Goal: Obtain resource: Download file/media

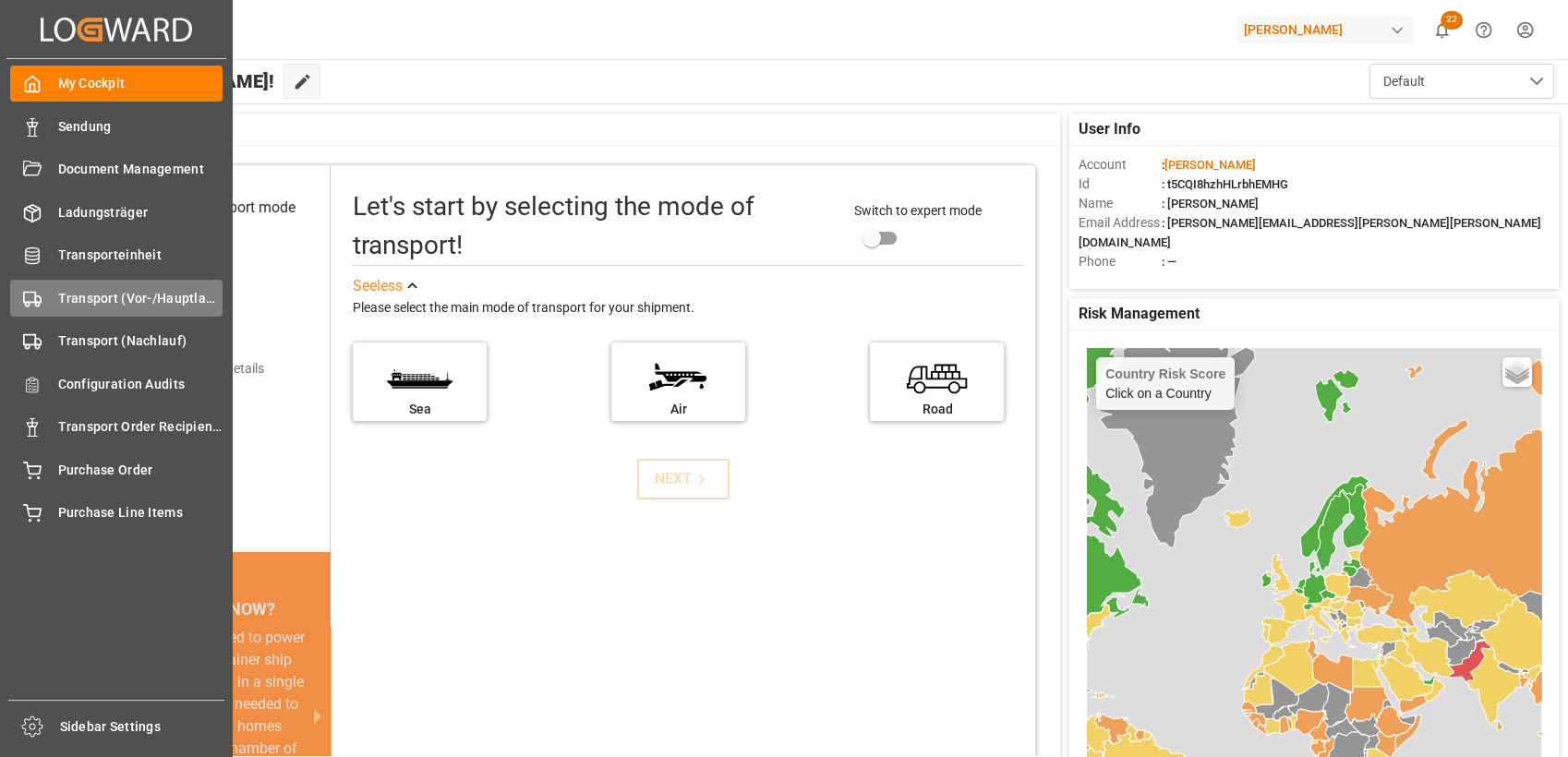
click at [37, 291] on icon at bounding box center [32, 299] width 19 height 19
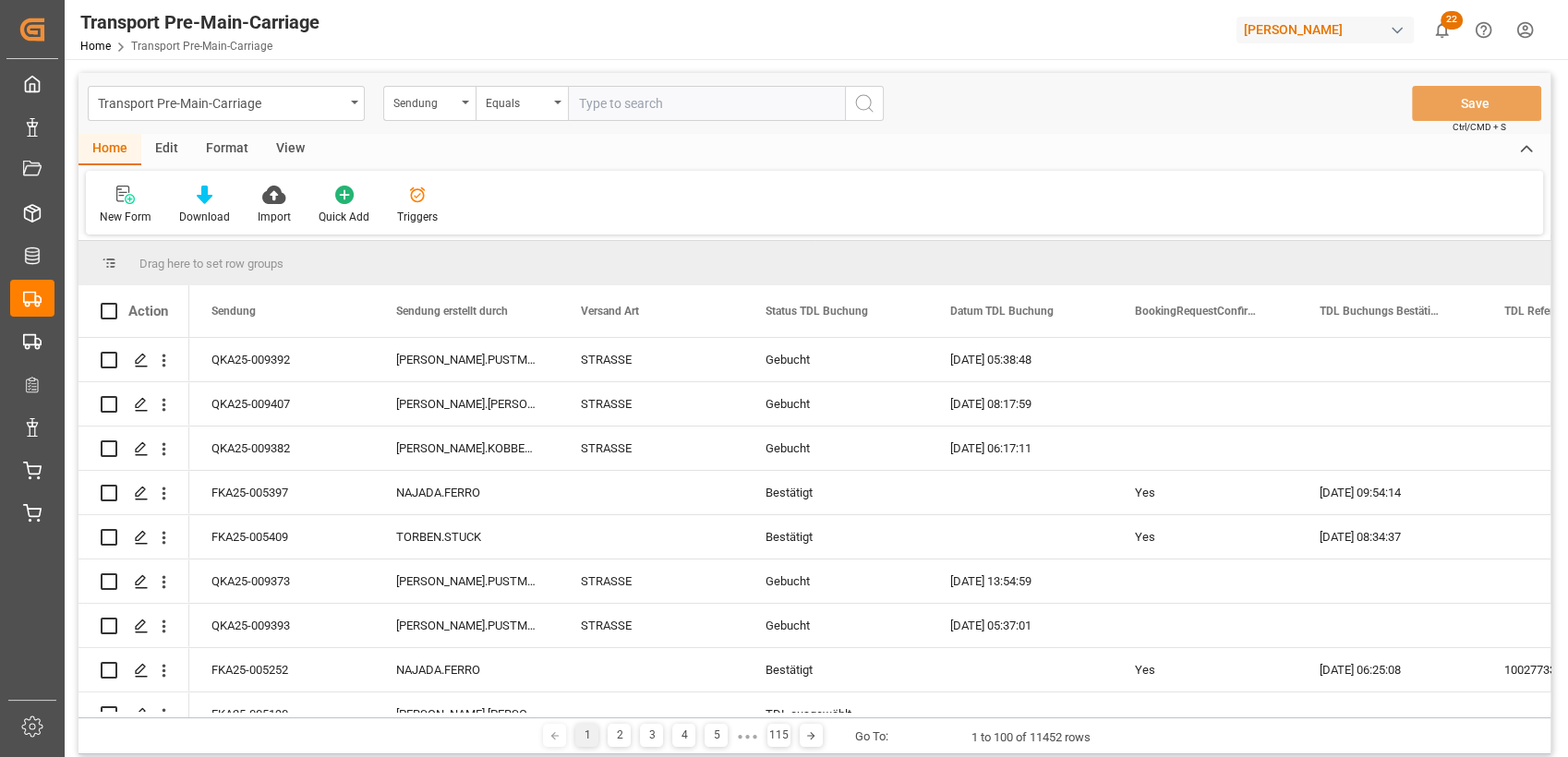
click at [224, 149] on div "Format" at bounding box center [227, 150] width 70 height 32
click at [135, 206] on div "Filter Rows" at bounding box center [127, 204] width 82 height 41
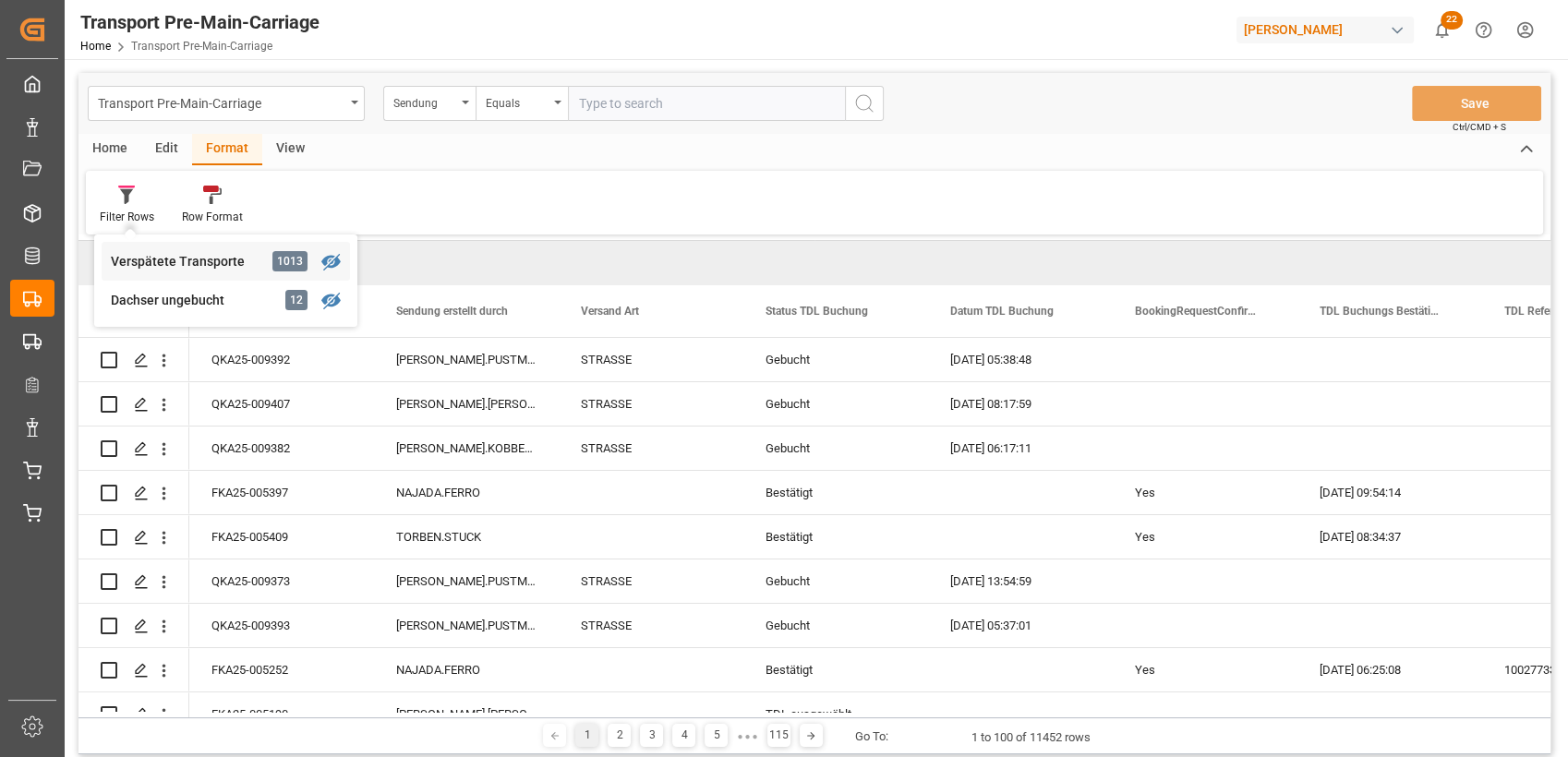
click at [163, 250] on div "Verspätete Transporte 1013" at bounding box center [225, 261] width 249 height 39
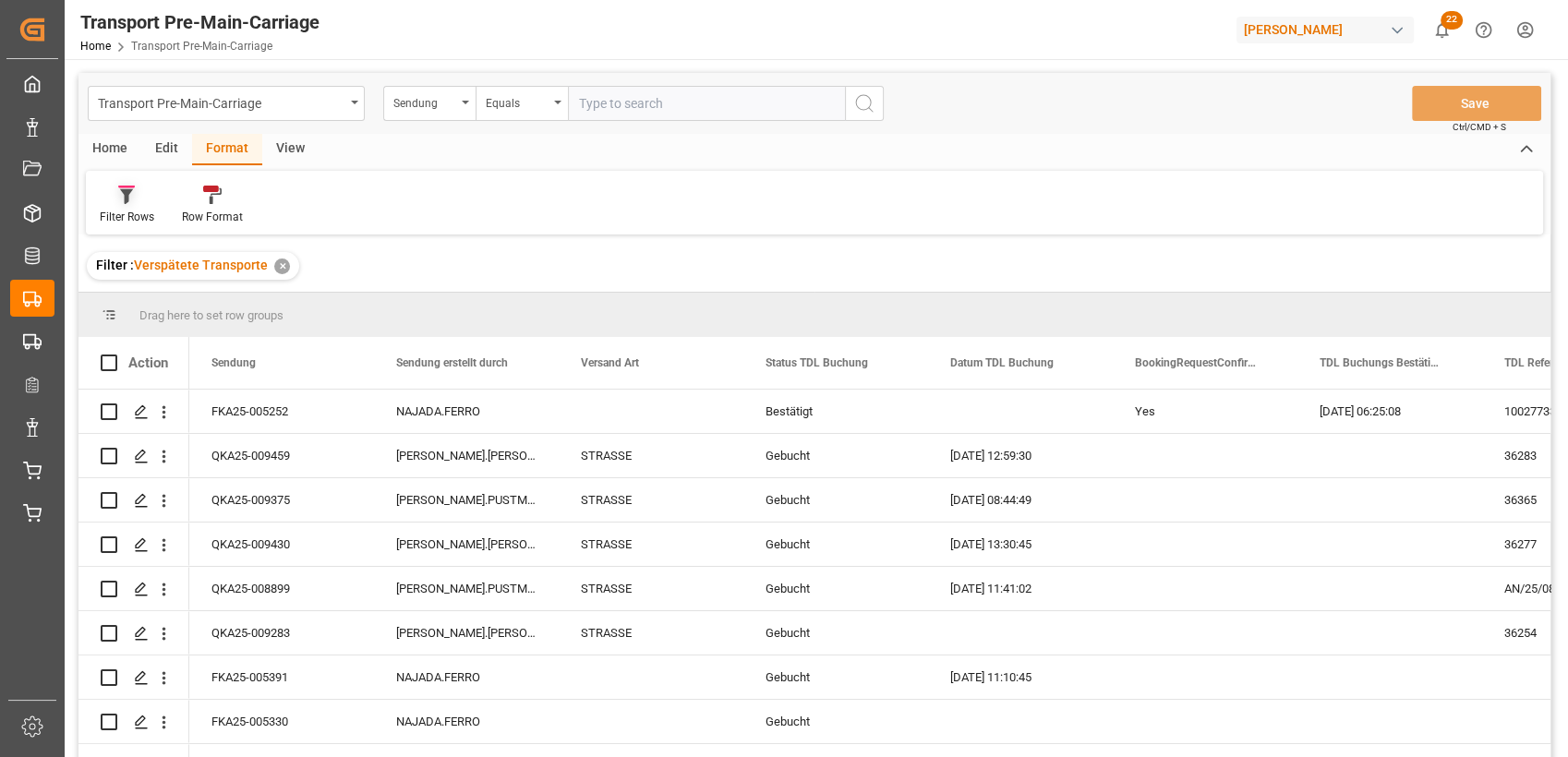
click at [131, 192] on icon at bounding box center [126, 196] width 13 height 15
click at [154, 298] on div "Dachser ungebucht" at bounding box center [191, 300] width 162 height 20
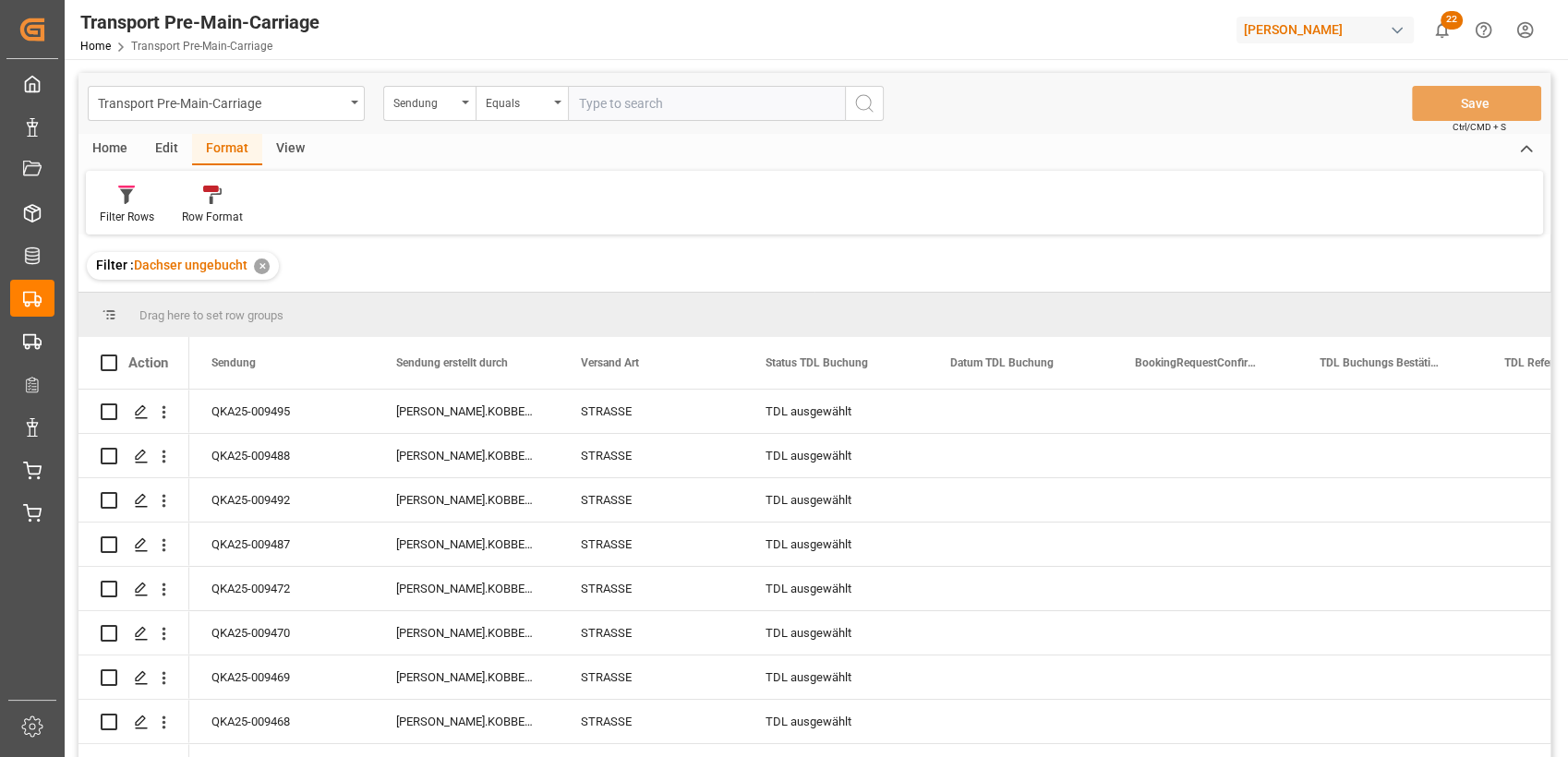
click at [282, 132] on div "Transport Pre-Main-Carriage Sendung Equals Save Ctrl/CMD + S" at bounding box center [814, 103] width 1472 height 60
click at [282, 141] on div "View" at bounding box center [290, 150] width 56 height 32
click at [204, 202] on icon at bounding box center [209, 194] width 19 height 19
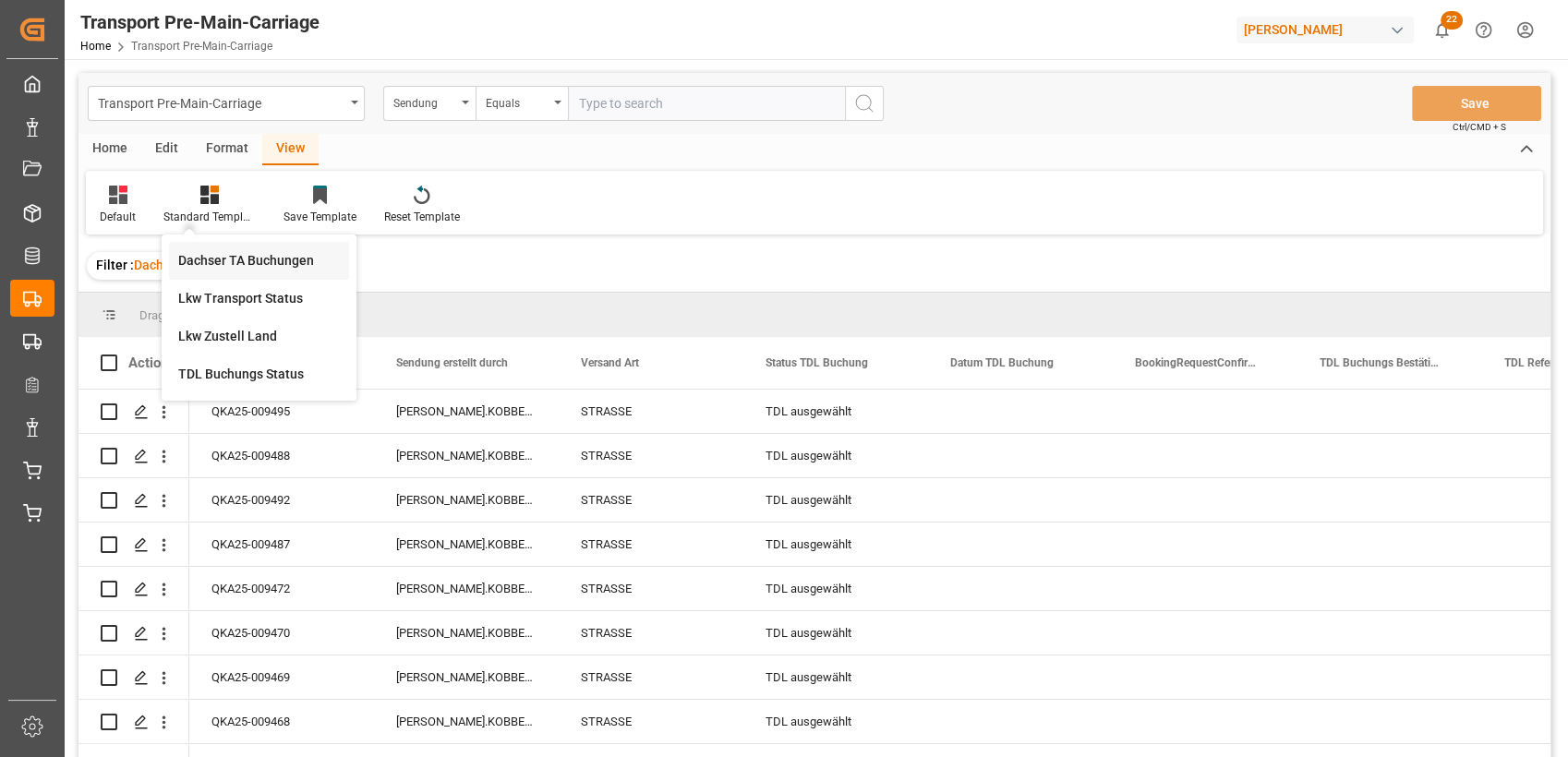
click at [234, 256] on div "Dachser TA Buchungen" at bounding box center [259, 261] width 162 height 20
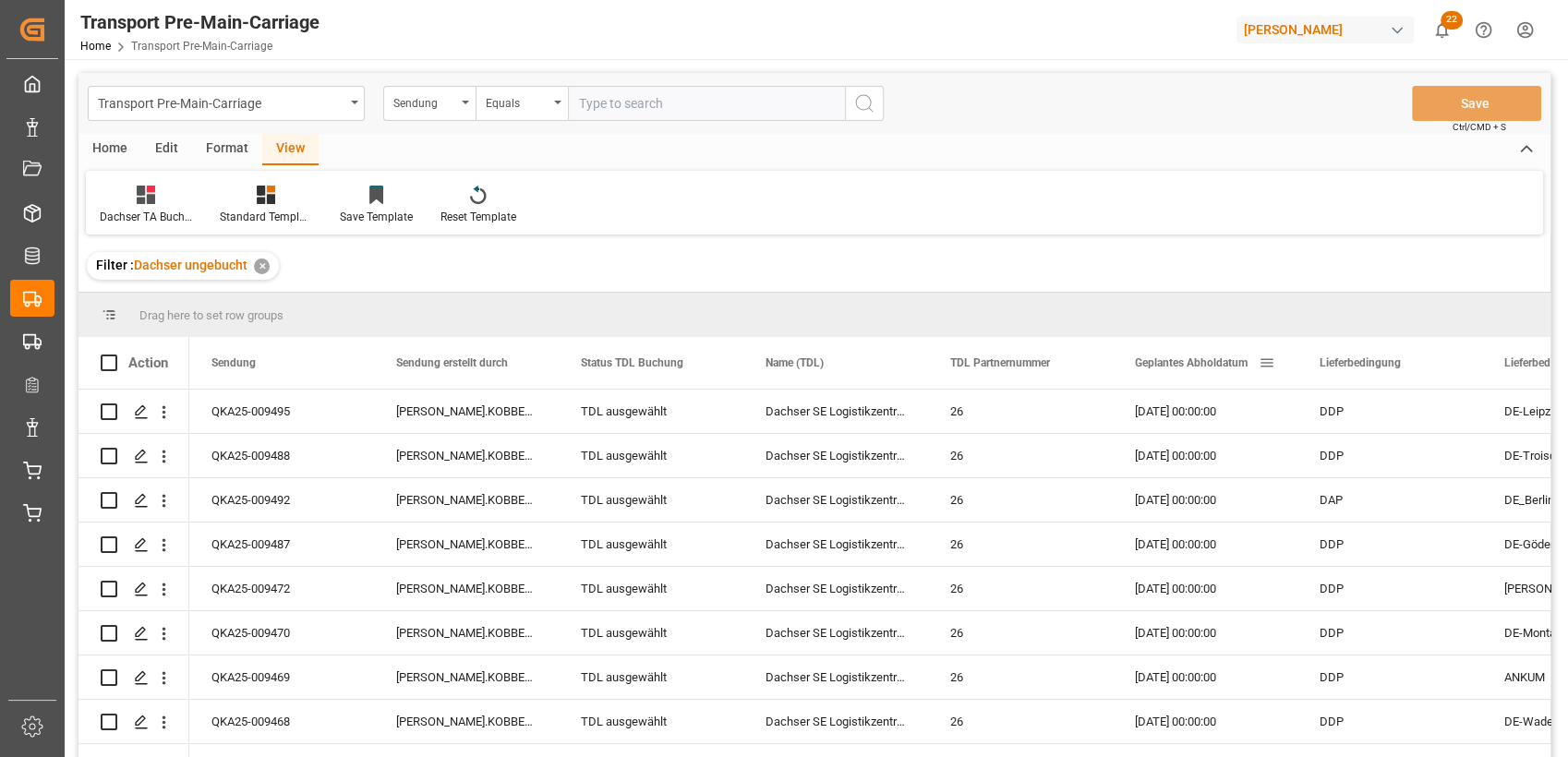
click at [1185, 373] on div "Geplantes Abholdatum" at bounding box center [1196, 363] width 124 height 52
click at [115, 148] on div "Home" at bounding box center [109, 150] width 62 height 32
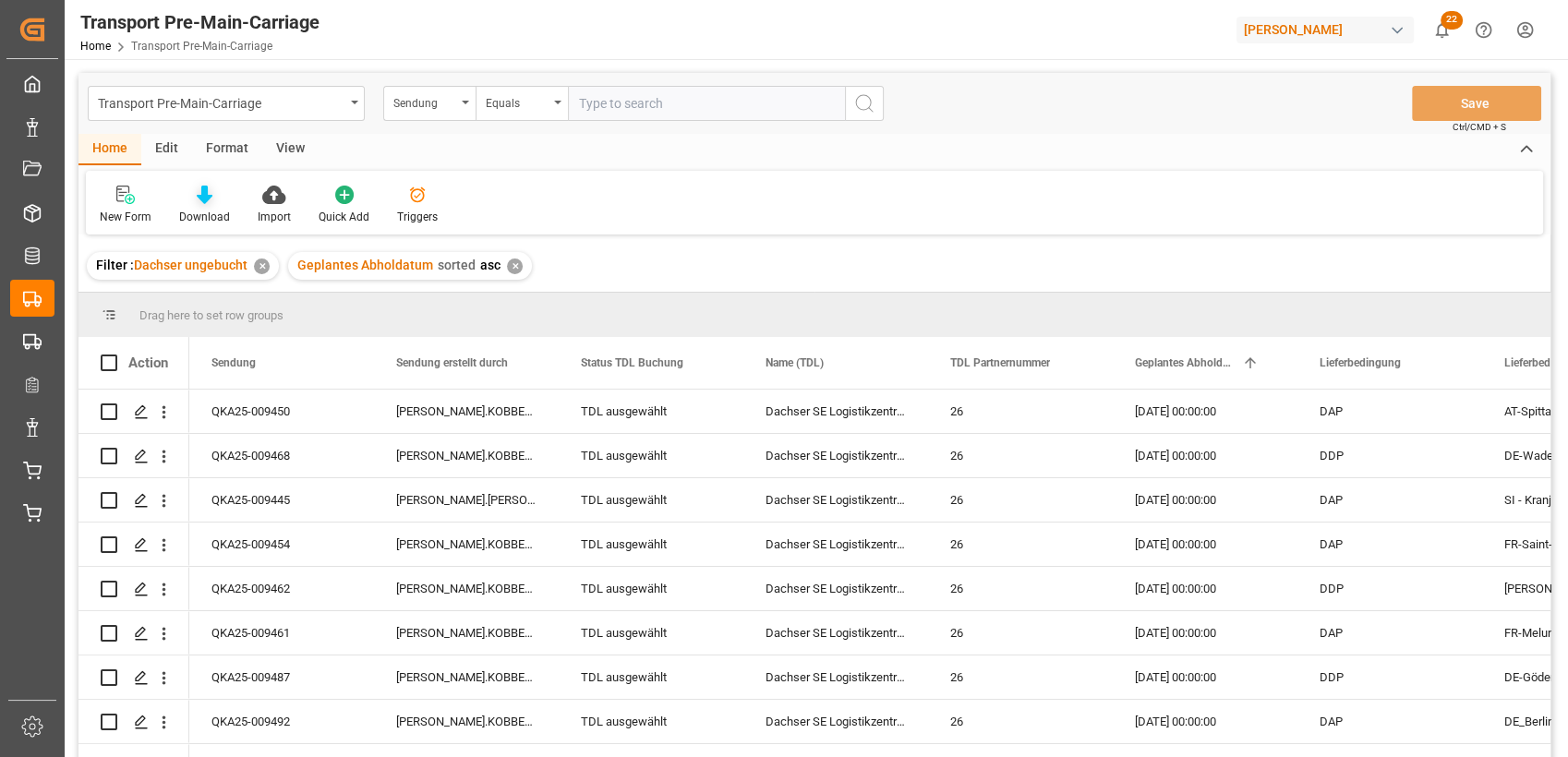
click at [190, 198] on div at bounding box center [204, 194] width 51 height 20
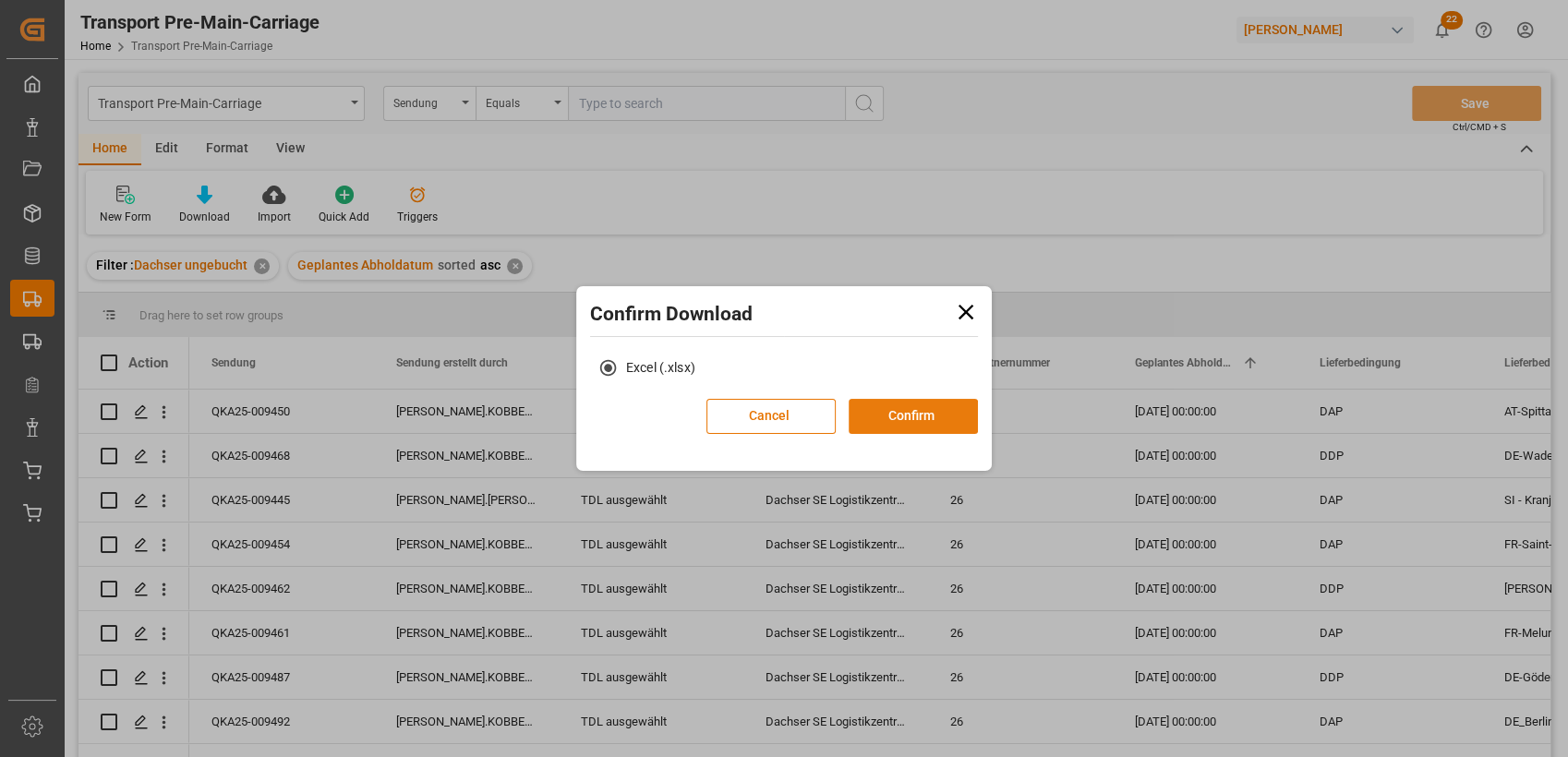
click at [916, 411] on button "Confirm" at bounding box center [913, 415] width 129 height 35
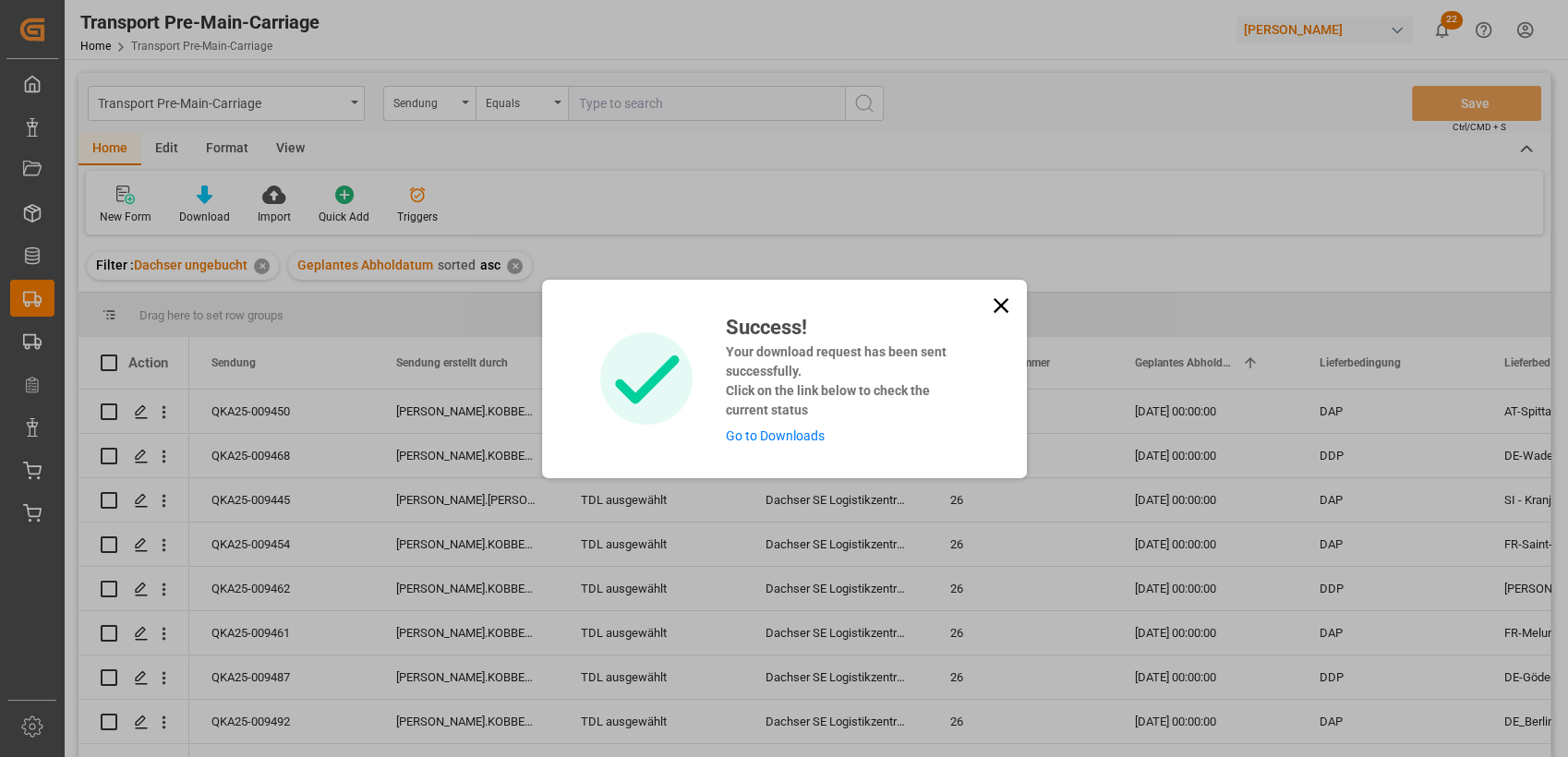
click at [997, 309] on icon at bounding box center [1001, 305] width 26 height 26
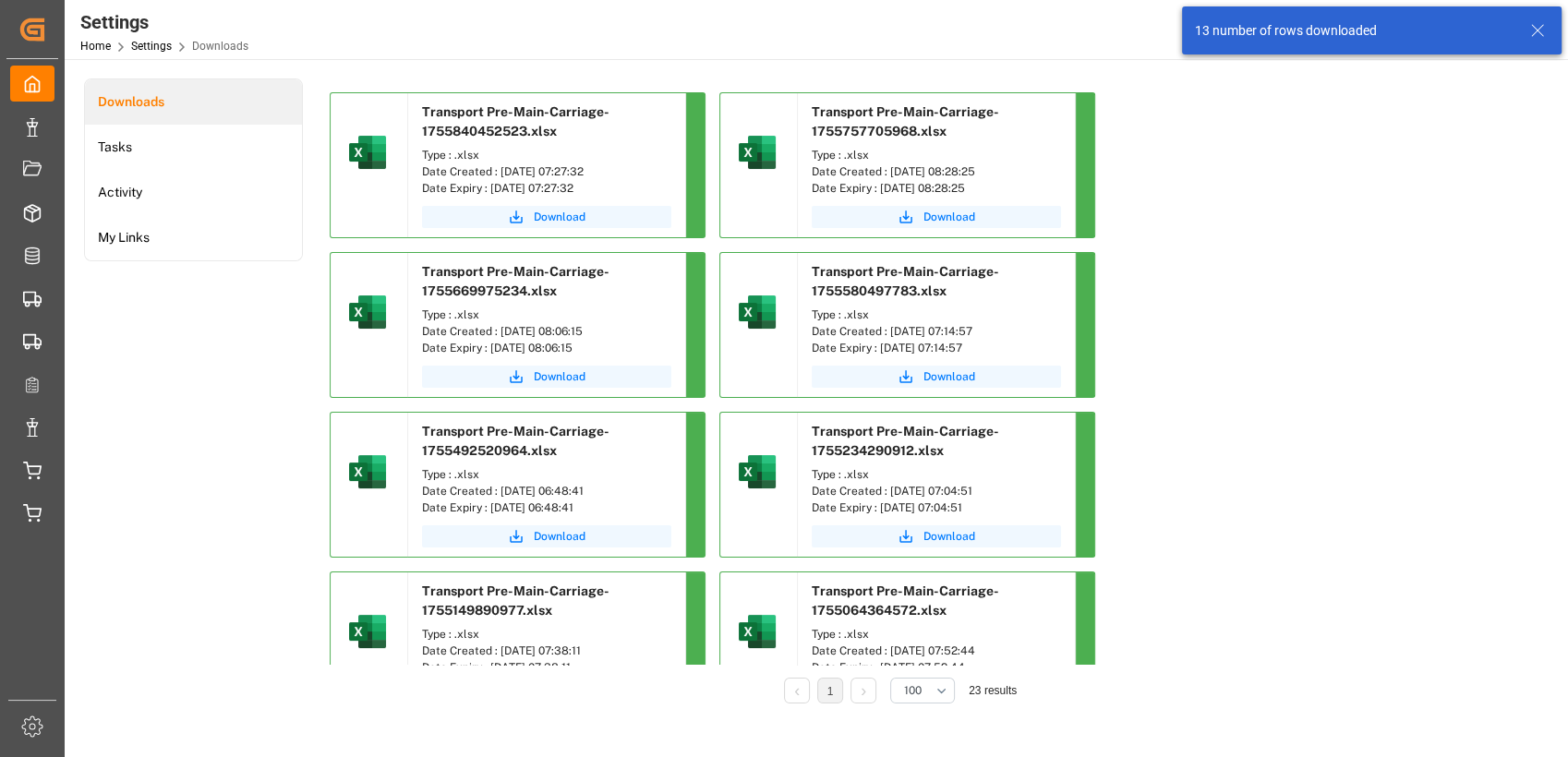
click at [1545, 26] on icon at bounding box center [1537, 31] width 22 height 22
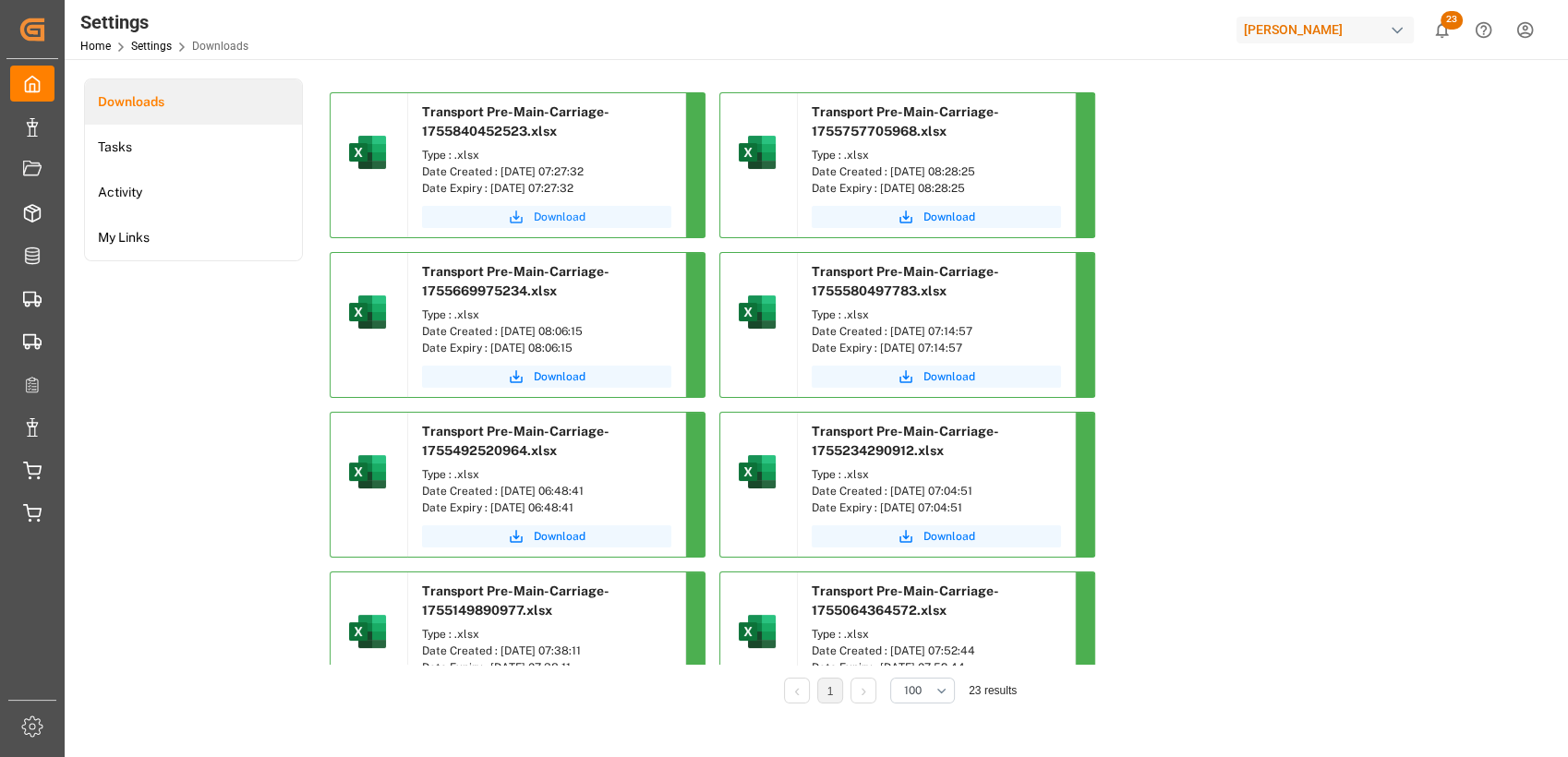
click at [578, 209] on span "Download" at bounding box center [559, 217] width 52 height 17
